Goal: Information Seeking & Learning: Learn about a topic

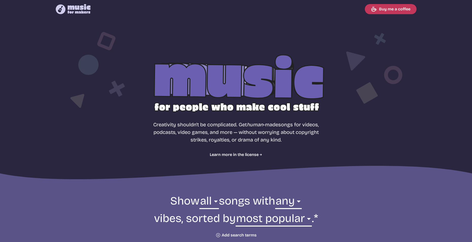
select select "most popular"
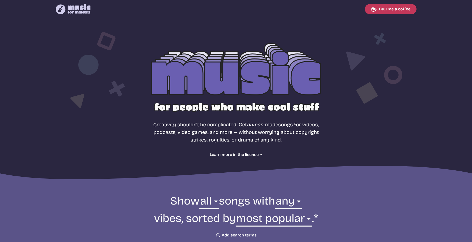
click at [77, 14] on nav "Music for Makers logo Music for Makers logo Buy me a coffee" at bounding box center [236, 9] width 373 height 18
click at [78, 10] on icon "Music for Makers logo" at bounding box center [73, 9] width 35 height 10
click at [76, 11] on icon at bounding box center [79, 9] width 23 height 10
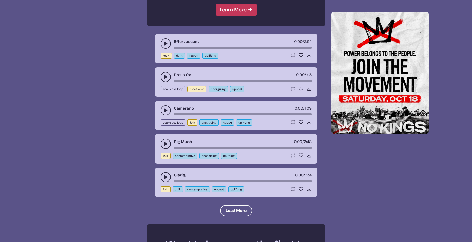
scroll to position [608, 0]
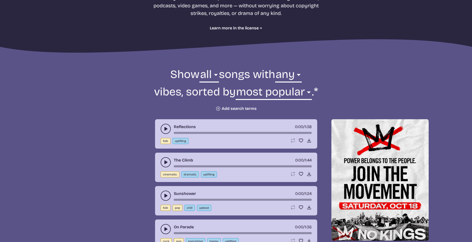
scroll to position [0, 0]
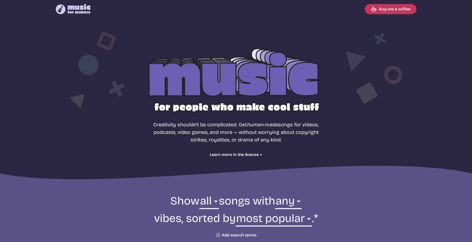
click at [166, 108] on div at bounding box center [236, 81] width 324 height 103
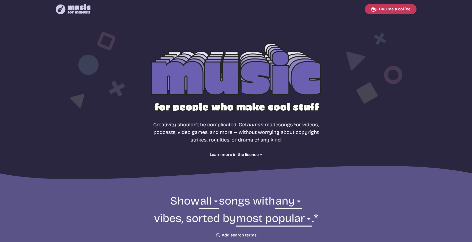
click at [79, 10] on icon "Music for Makers logo" at bounding box center [73, 9] width 35 height 10
click at [76, 10] on icon "Music for Makers logo" at bounding box center [73, 9] width 35 height 10
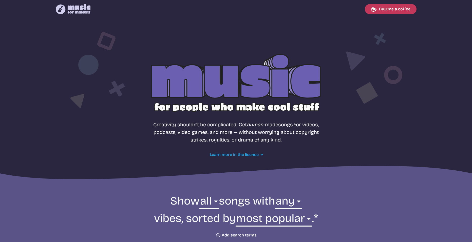
click at [231, 157] on link "Learn more in the license" at bounding box center [236, 155] width 52 height 6
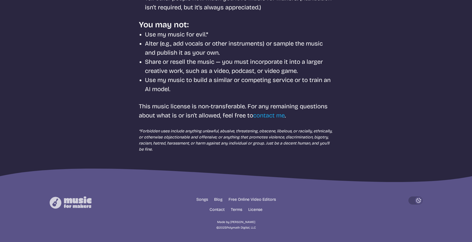
scroll to position [154, 0]
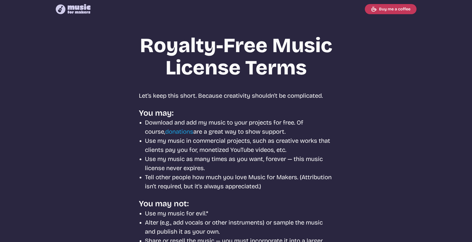
select select "most popular"
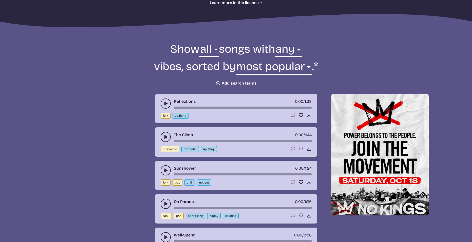
scroll to position [51, 0]
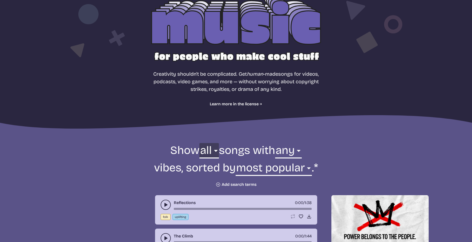
click at [208, 150] on select "all ambient cinematic electronic folk holiday jazz pop rock world" at bounding box center [208, 151] width 19 height 17
click at [287, 148] on select "any aggressive chill contemplative dark dramatic easygoing energizing happy ser…" at bounding box center [288, 151] width 27 height 17
click at [290, 152] on select "any aggressive chill contemplative dark dramatic easygoing energizing happy ser…" at bounding box center [288, 151] width 27 height 17
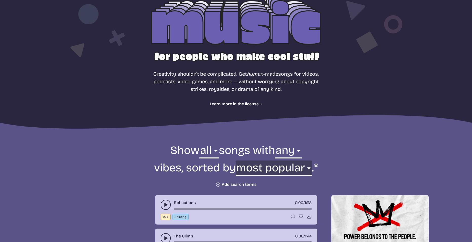
click at [291, 165] on select "newest oldest most popular least popular name" at bounding box center [274, 169] width 76 height 17
drag, startPoint x: 291, startPoint y: 165, endPoint x: 326, endPoint y: 149, distance: 38.1
click at [291, 165] on select "newest oldest most popular least popular name" at bounding box center [274, 169] width 76 height 17
drag, startPoint x: 355, startPoint y: 169, endPoint x: 350, endPoint y: 162, distance: 7.9
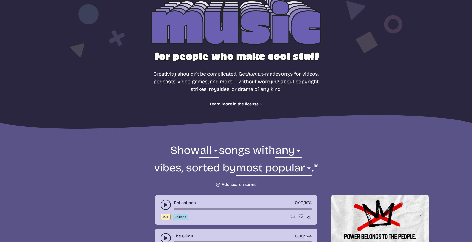
click at [355, 168] on form "Show all ambient cinematic electronic folk holiday jazz pop rock world all song…" at bounding box center [236, 165] width 276 height 44
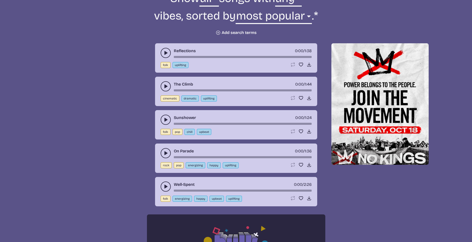
scroll to position [101, 0]
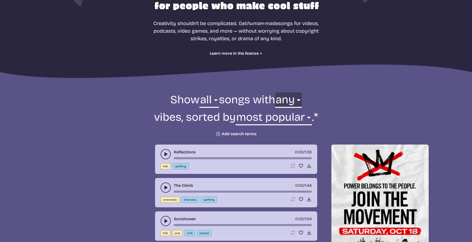
drag, startPoint x: 290, startPoint y: 105, endPoint x: 291, endPoint y: 110, distance: 5.9
click at [290, 105] on select "any aggressive chill contemplative dark dramatic easygoing energizing happy ser…" at bounding box center [288, 100] width 27 height 17
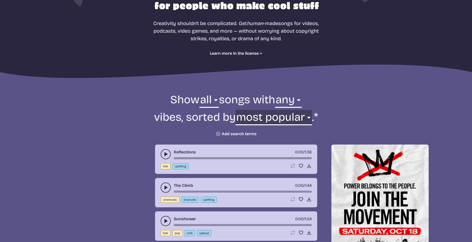
click at [292, 115] on select "newest oldest most popular least popular name" at bounding box center [274, 118] width 76 height 17
drag, startPoint x: 334, startPoint y: 94, endPoint x: 136, endPoint y: 1, distance: 218.8
click at [333, 94] on form "Show all ambient cinematic electronic folk holiday jazz pop rock world all song…" at bounding box center [236, 114] width 276 height 44
